Goal: Task Accomplishment & Management: Use online tool/utility

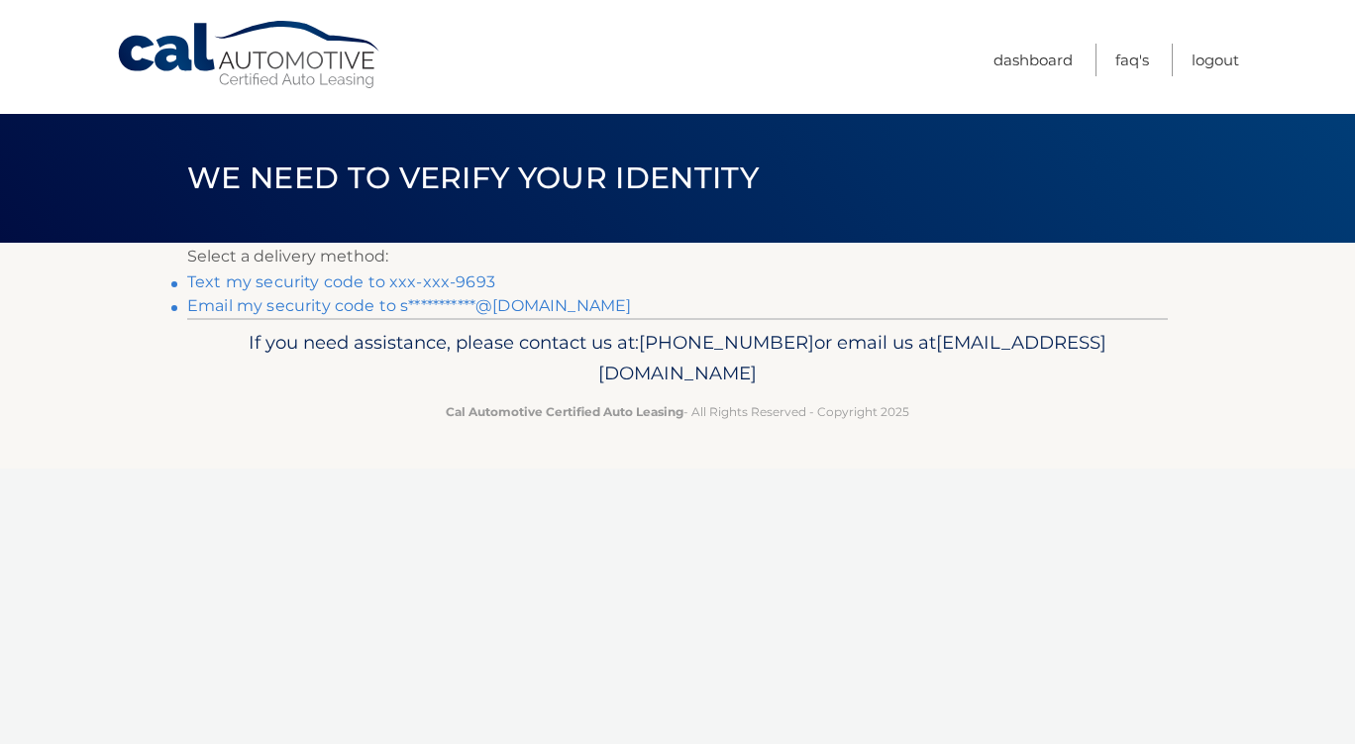
click at [345, 283] on link "Text my security code to xxx-xxx-9693" at bounding box center [341, 281] width 308 height 19
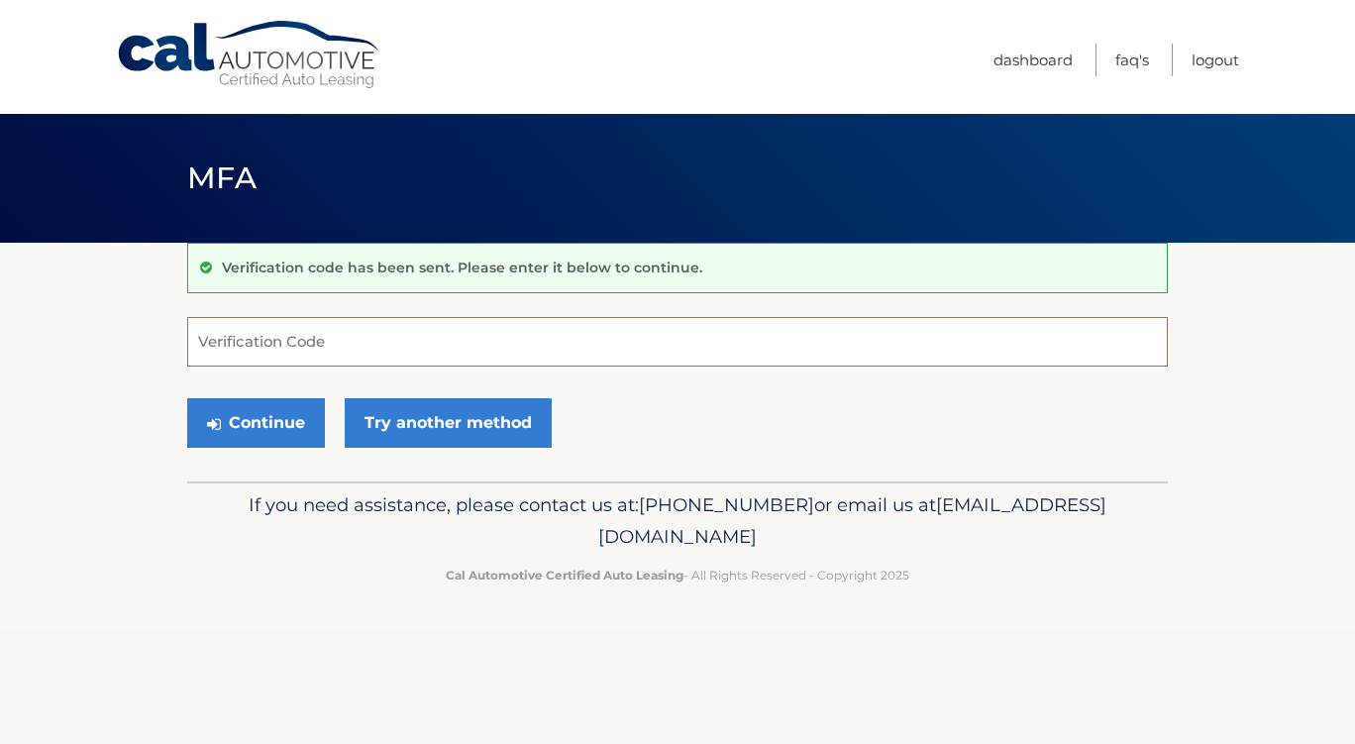
click at [401, 343] on input "Verification Code" at bounding box center [677, 342] width 981 height 50
type input "460187"
click at [248, 426] on button "Continue" at bounding box center [256, 423] width 138 height 50
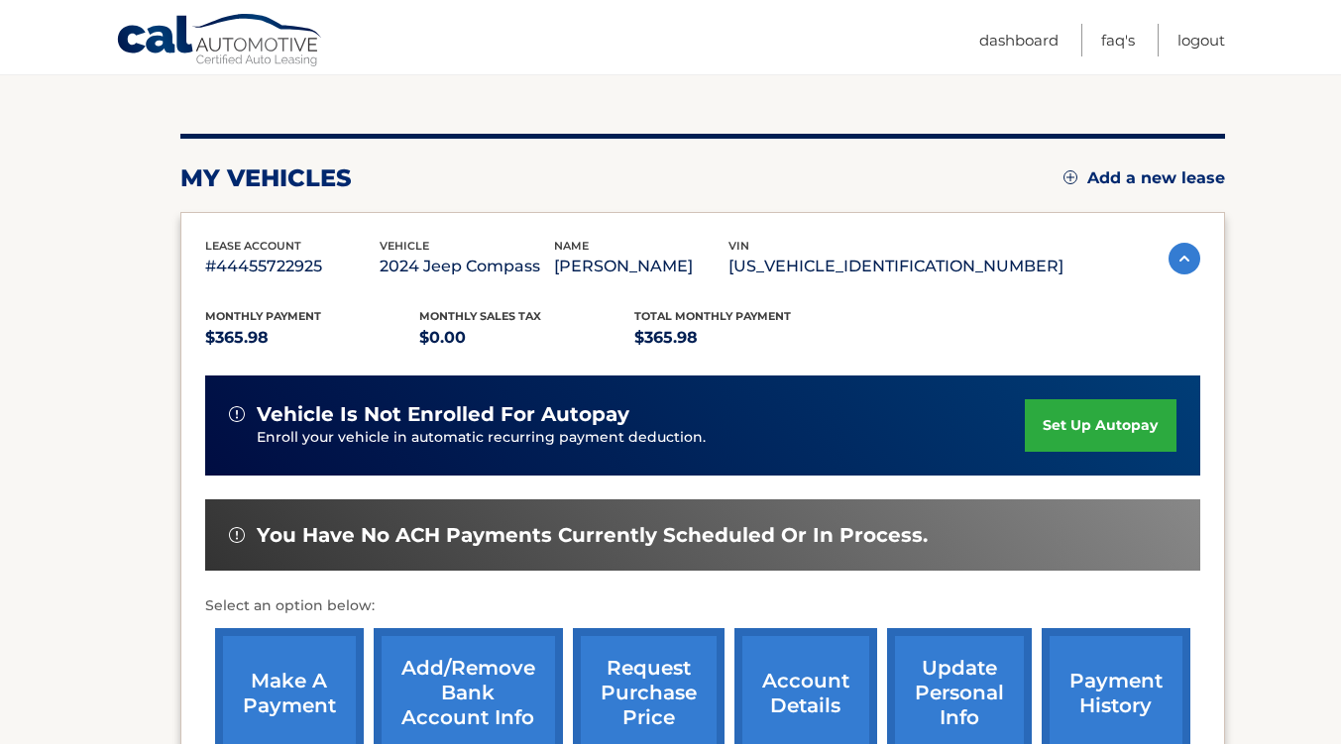
scroll to position [297, 0]
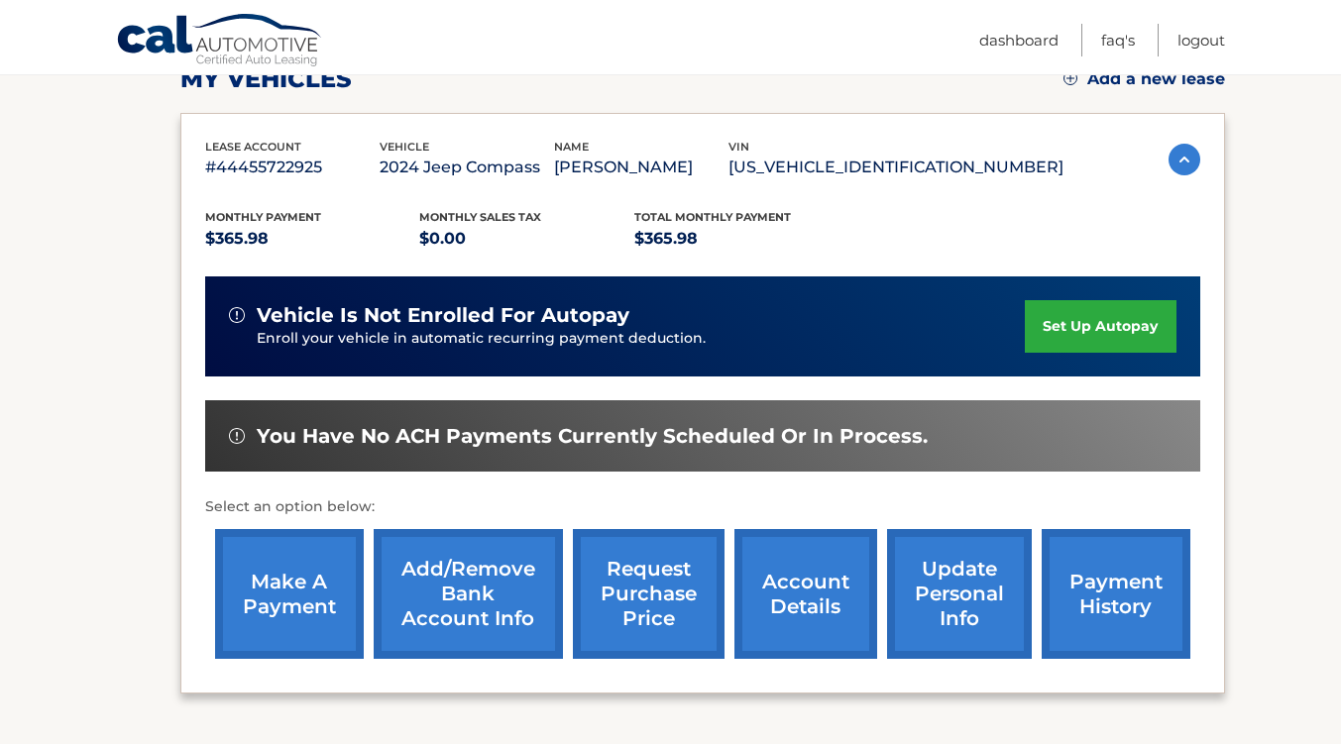
click at [262, 622] on link "make a payment" at bounding box center [289, 594] width 149 height 130
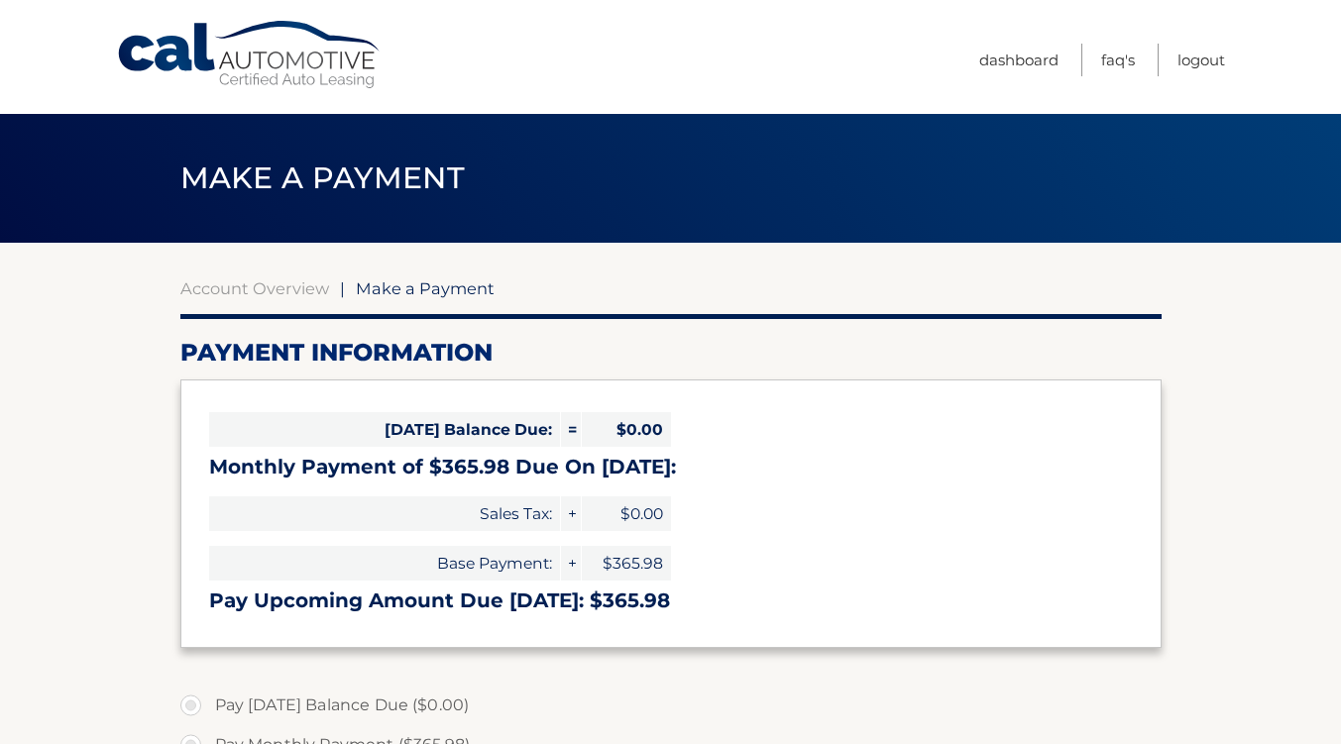
select select "YmQ5YzU5ODgtNzFlZC00NmE4LTkxOTEtNGVhMDQ4MTA1MTk5"
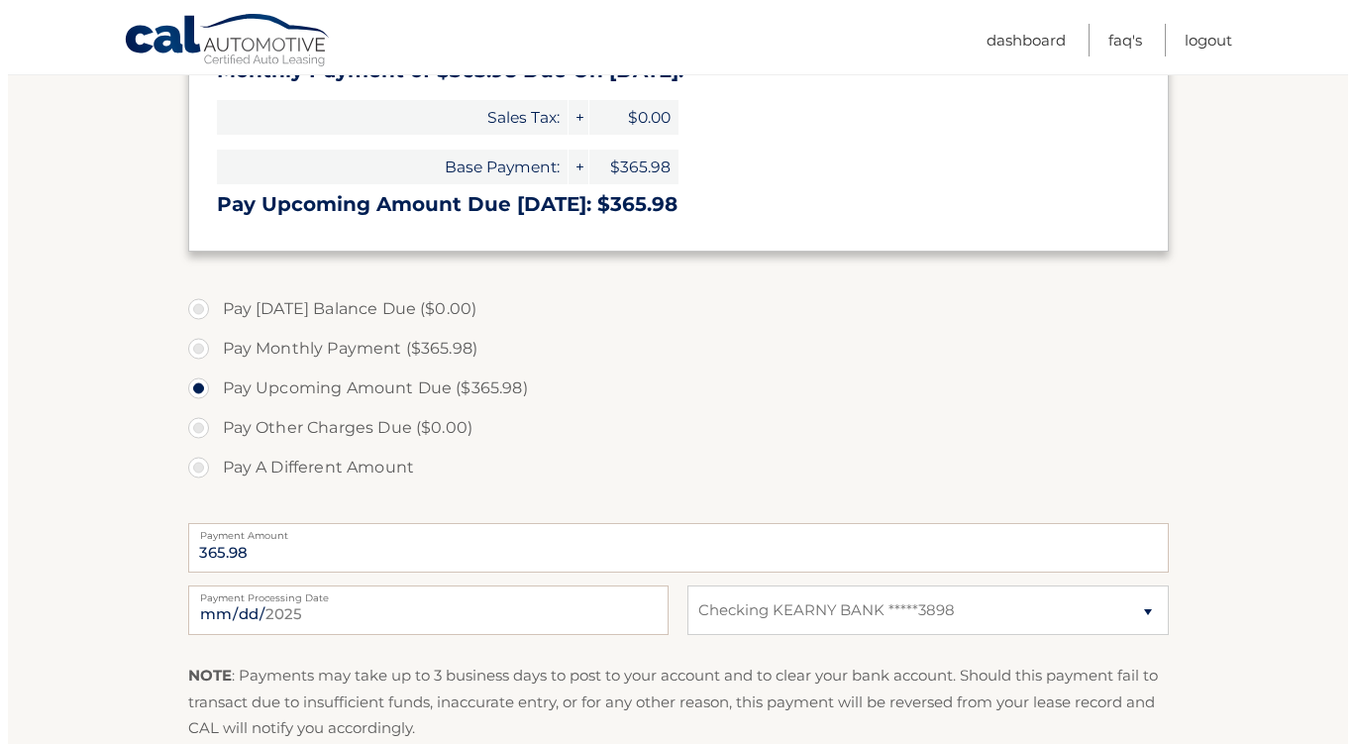
scroll to position [495, 0]
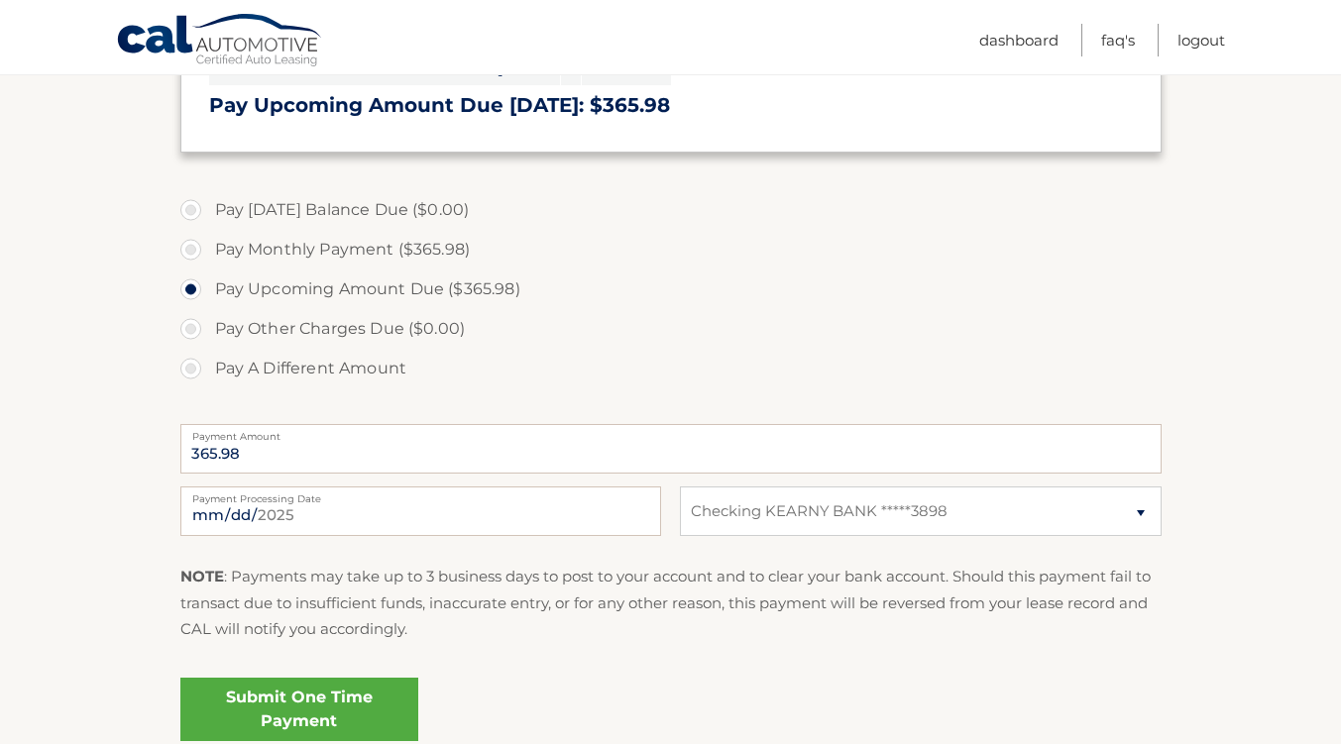
click at [335, 698] on link "Submit One Time Payment" at bounding box center [299, 709] width 238 height 63
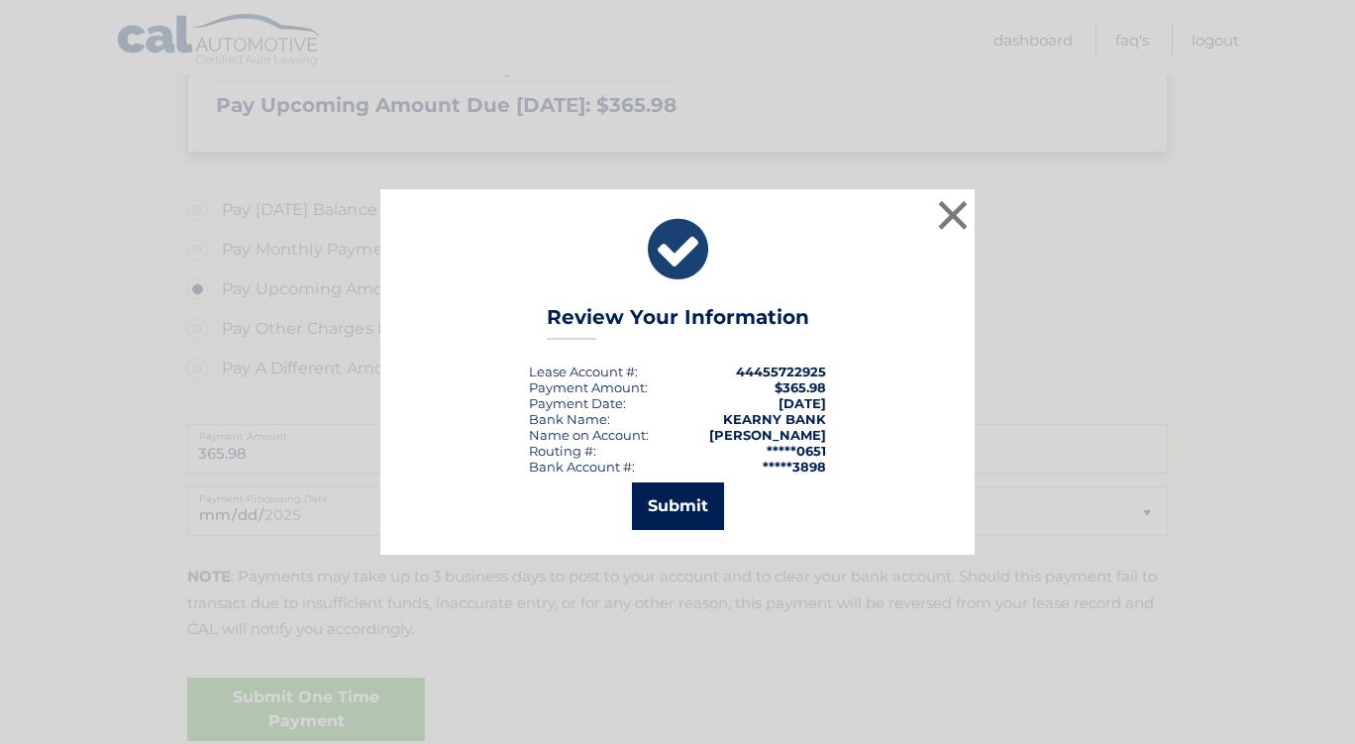
click at [684, 494] on button "Submit" at bounding box center [678, 507] width 92 height 48
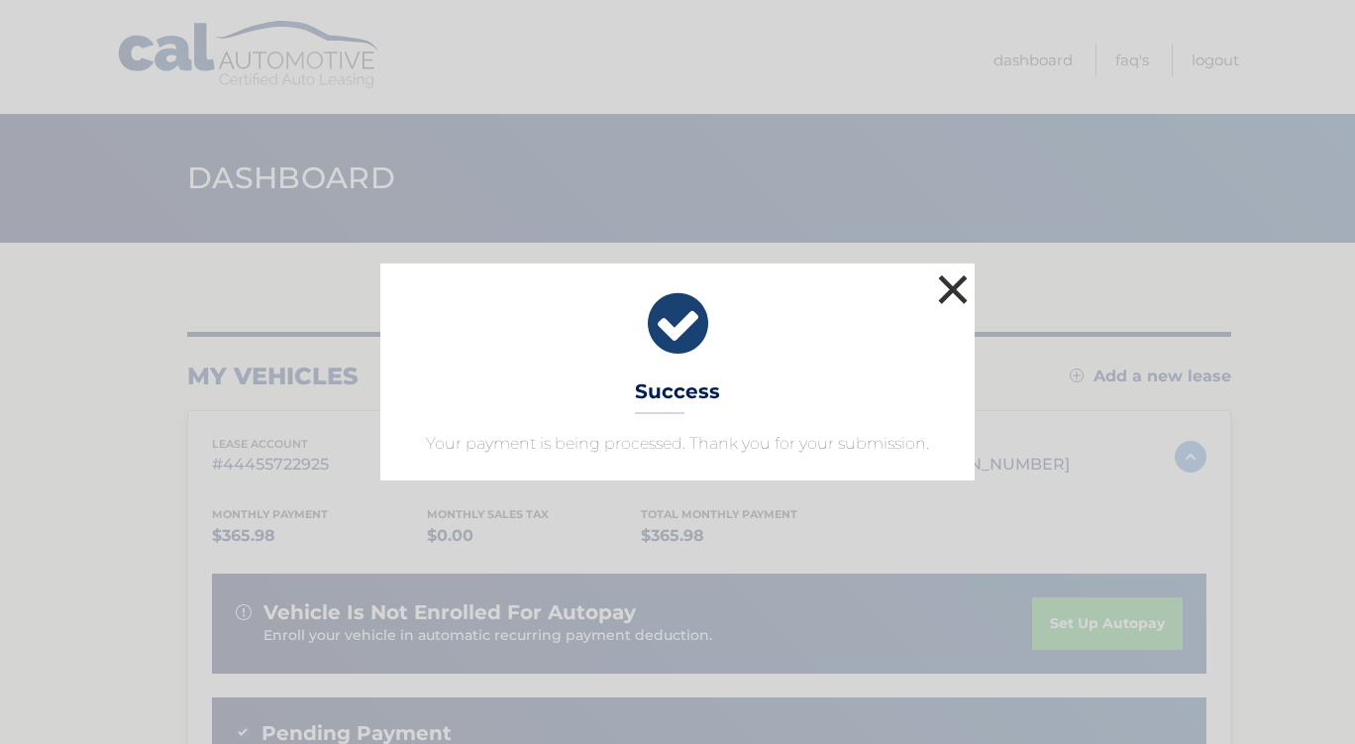
click at [939, 284] on button "×" at bounding box center [953, 290] width 40 height 40
